Goal: Check status: Check status

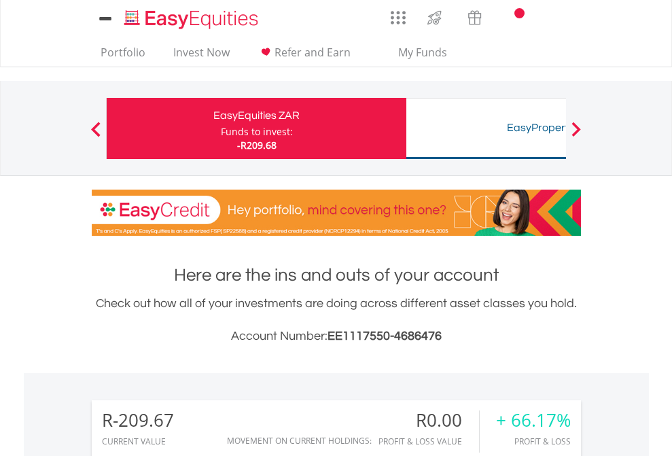
scroll to position [131, 213]
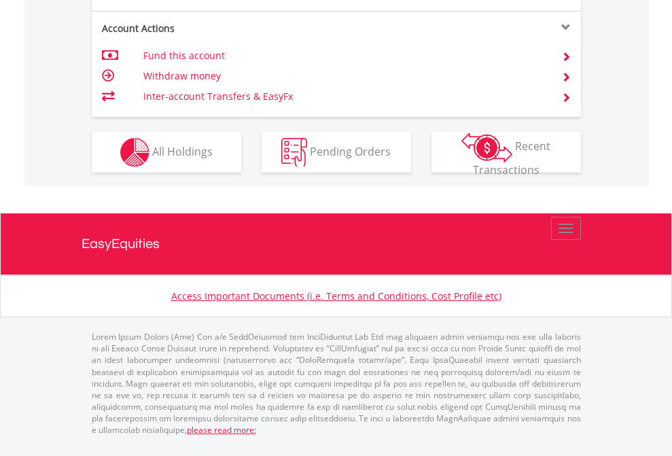
scroll to position [1276, 0]
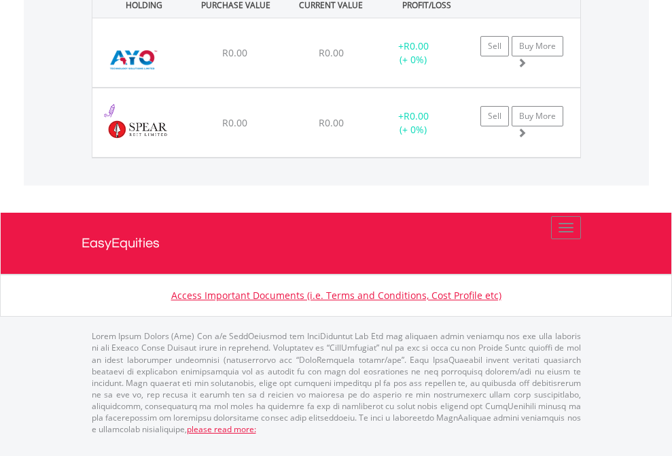
scroll to position [131, 213]
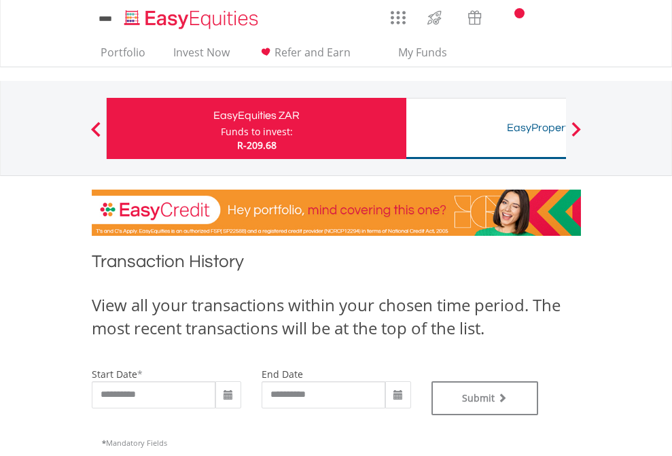
click at [221, 128] on div "Funds to invest:" at bounding box center [257, 132] width 72 height 14
type input "**********"
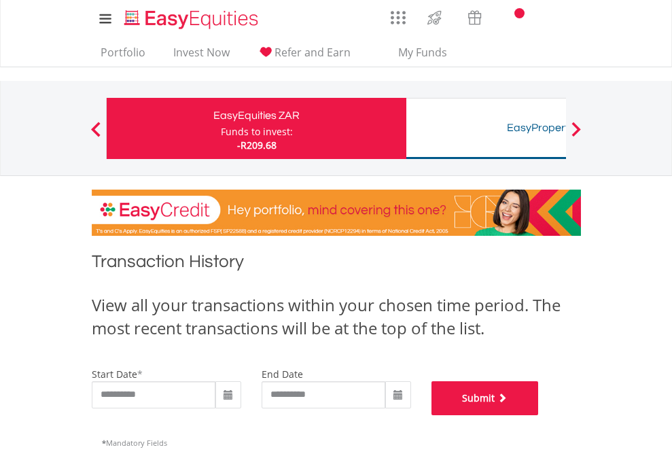
click at [539, 415] on button "Submit" at bounding box center [485, 398] width 107 height 34
